Goal: Task Accomplishment & Management: Manage account settings

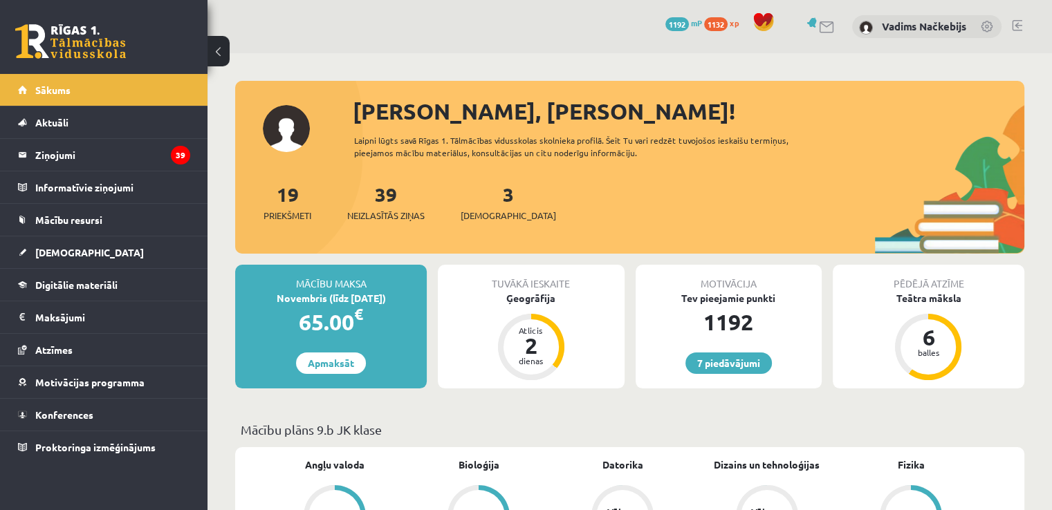
click at [1013, 21] on div "7 Dāvanas 1192 mP 1132 xp Vadims Načkebijs" at bounding box center [629, 26] width 845 height 53
click at [1013, 21] on link at bounding box center [1017, 25] width 10 height 11
drag, startPoint x: 833, startPoint y: 73, endPoint x: 1015, endPoint y: 26, distance: 187.9
click at [1015, 26] on link at bounding box center [1017, 25] width 10 height 11
